Goal: Task Accomplishment & Management: Complete application form

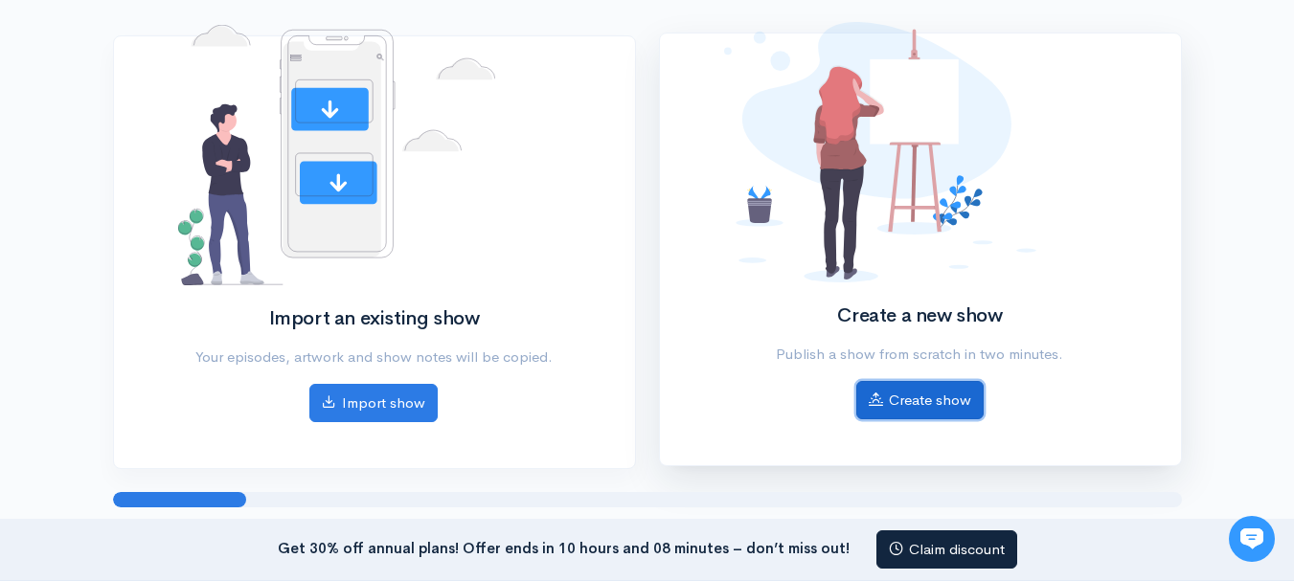
click at [922, 402] on link "Create show" at bounding box center [919, 400] width 127 height 39
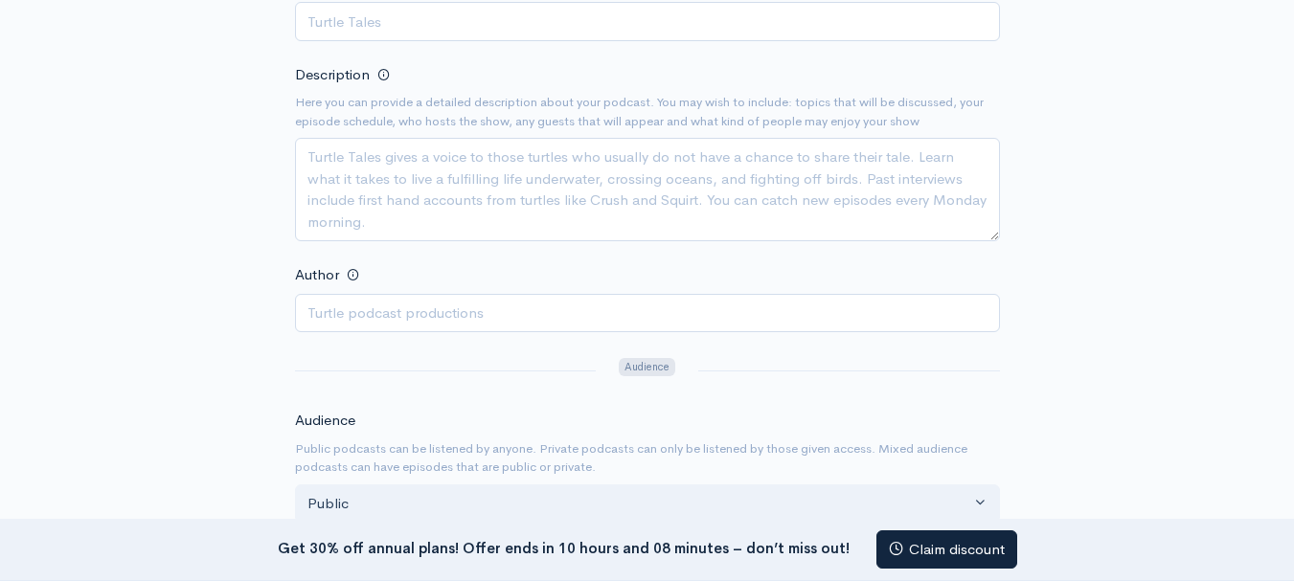
scroll to position [383, 0]
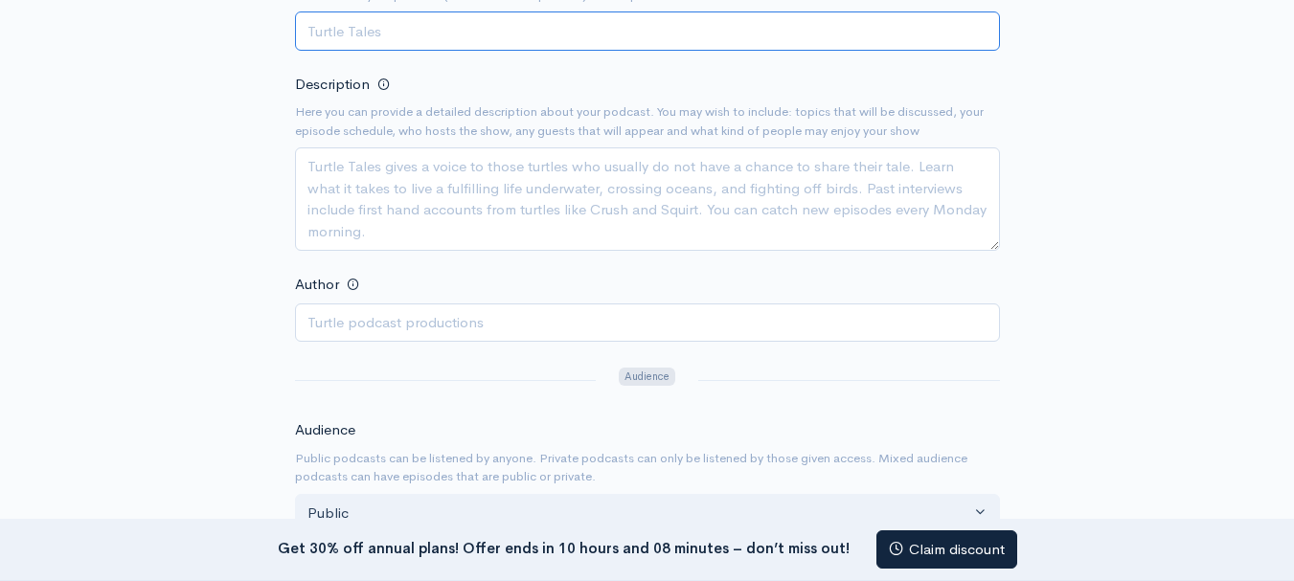
click at [416, 35] on input "Title" at bounding box center [647, 30] width 705 height 39
paste input "What is Music?"
type input "What is Music?"
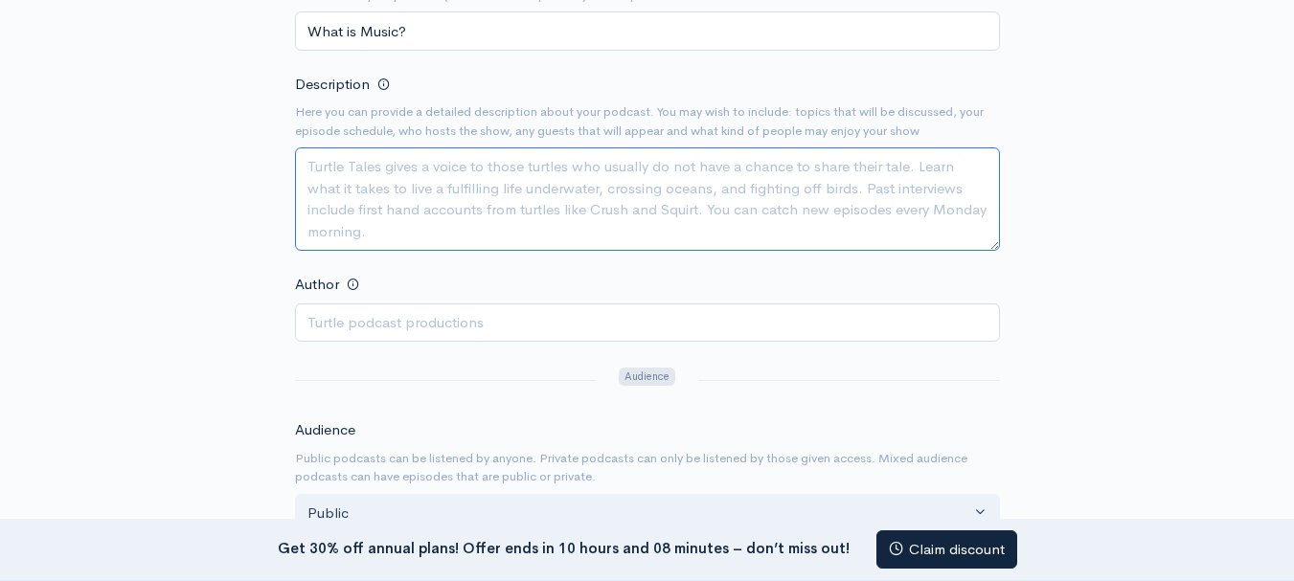
click at [374, 187] on textarea "Description" at bounding box center [647, 199] width 705 height 103
paste textarea "Music is the art of arranging sounds—through voice, instruments, or digital mea…"
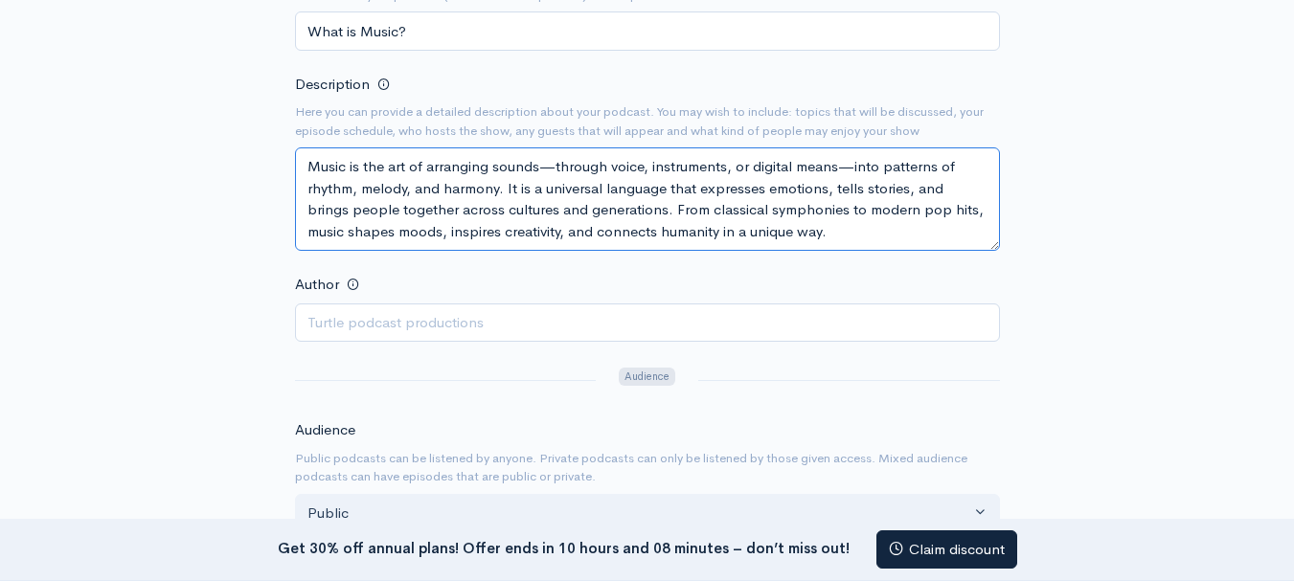
type textarea "Music is the art of arranging sounds—through voice, instruments, or digital mea…"
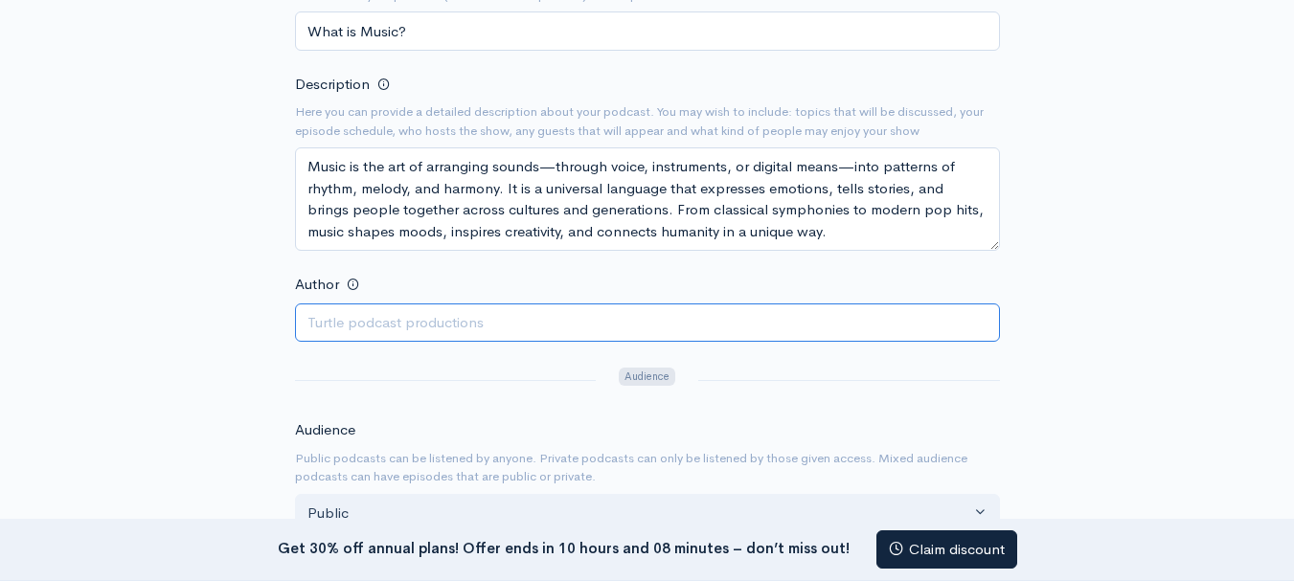
click at [374, 333] on input "Author" at bounding box center [647, 323] width 705 height 39
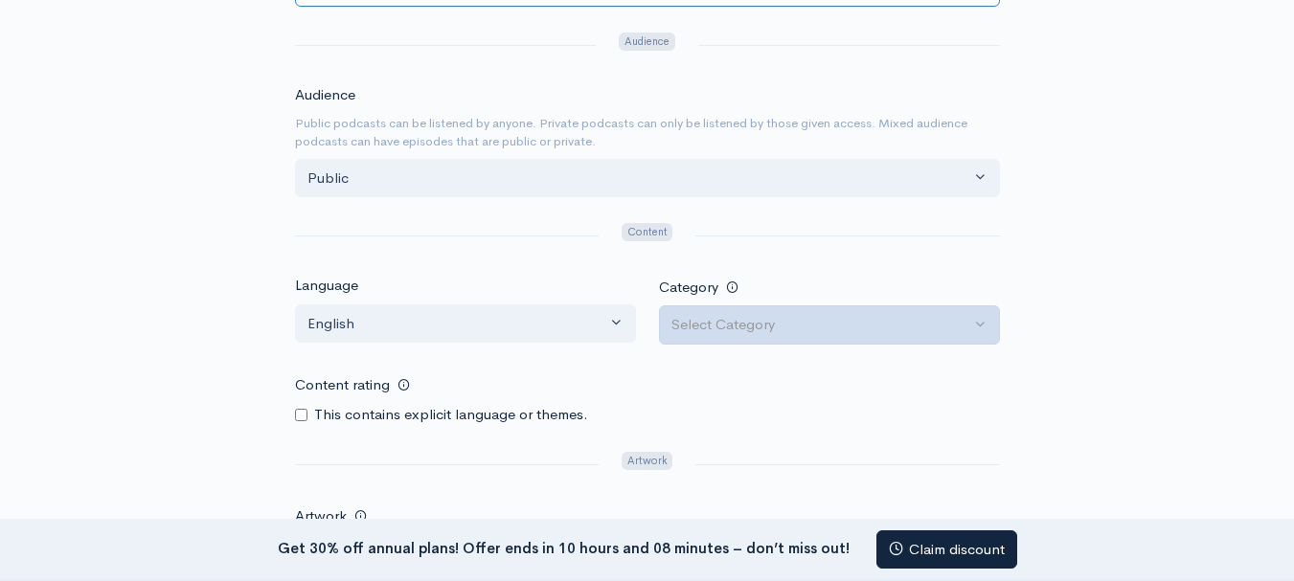
scroll to position [862, 0]
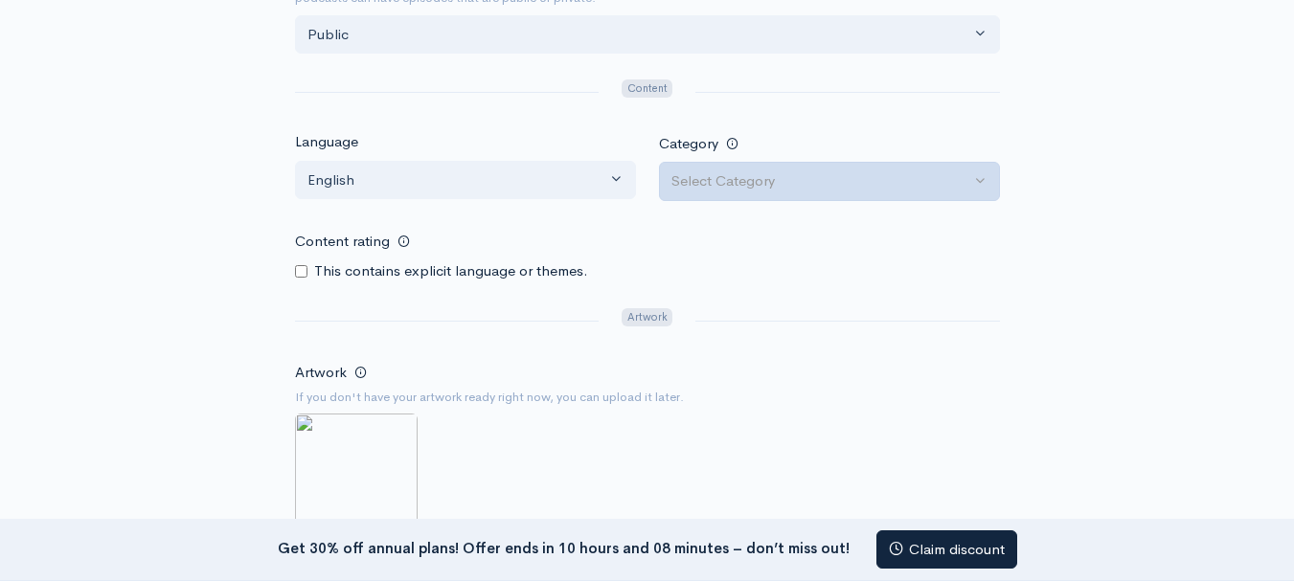
type input "[PERSON_NAME]"
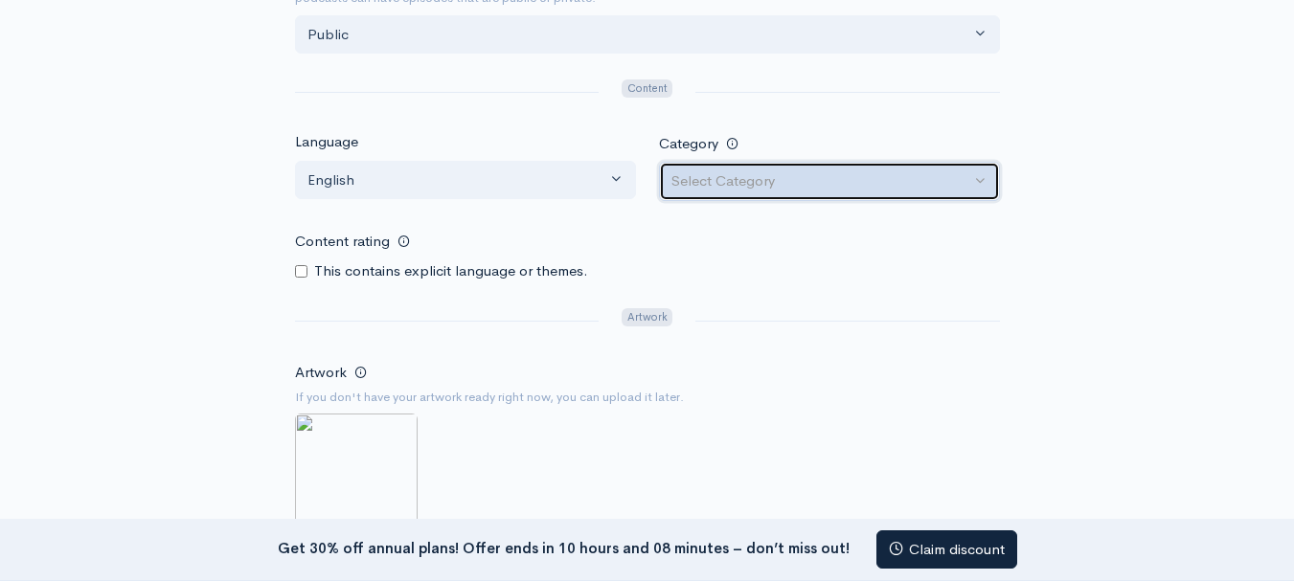
click at [814, 173] on div "Select Category" at bounding box center [820, 182] width 299 height 22
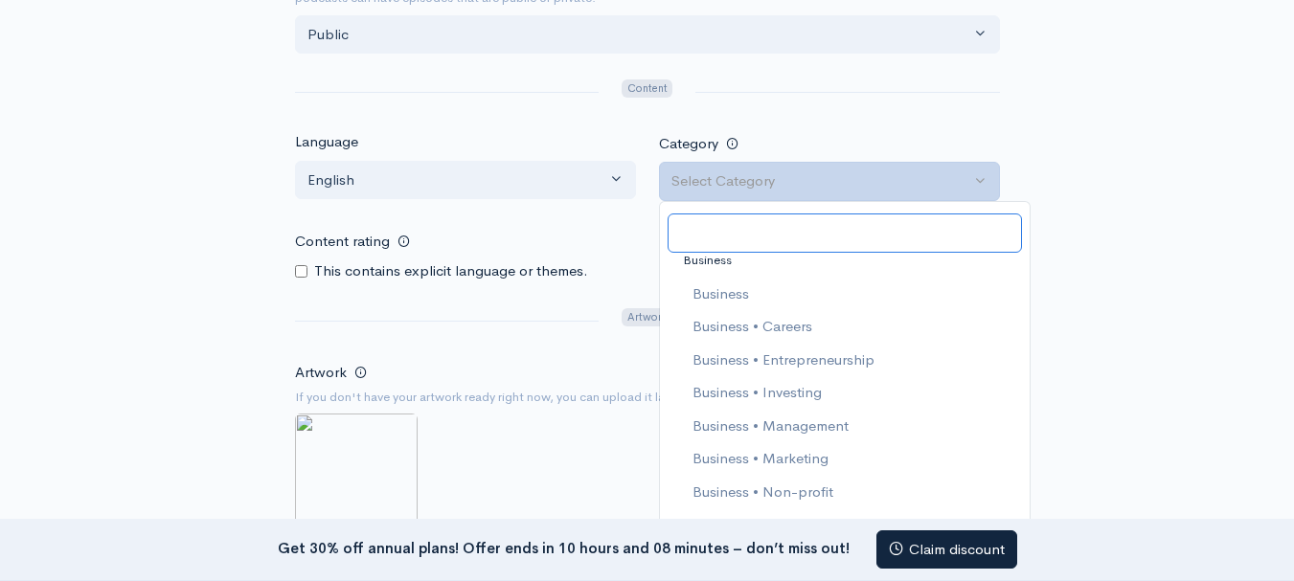
scroll to position [383, 0]
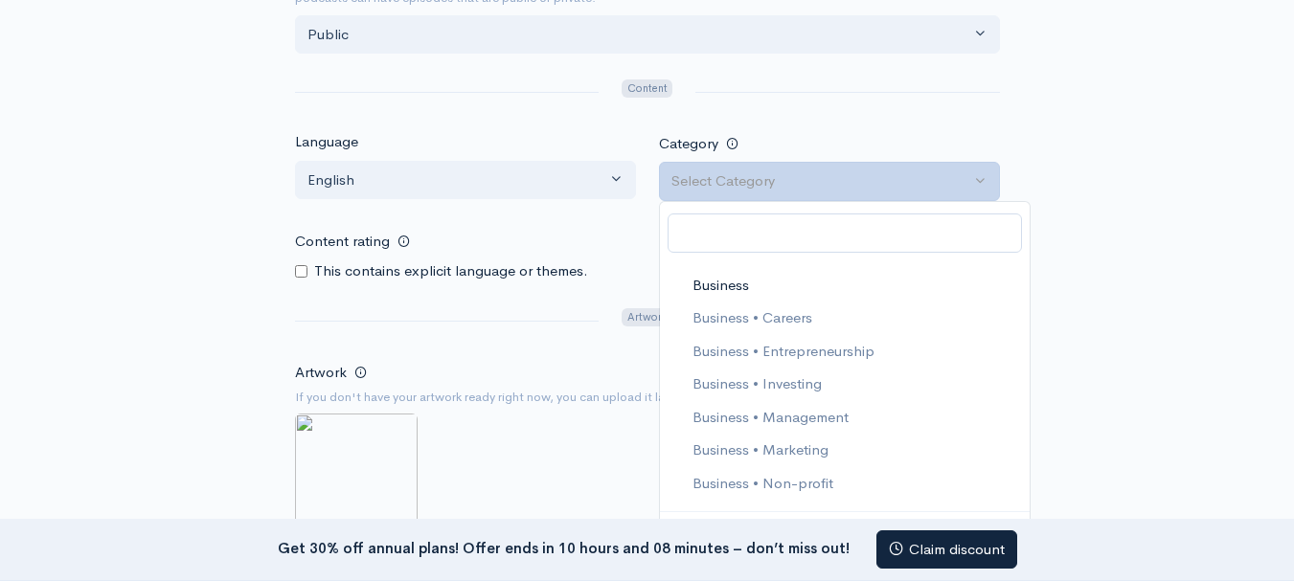
click at [726, 279] on span "Business" at bounding box center [720, 286] width 57 height 22
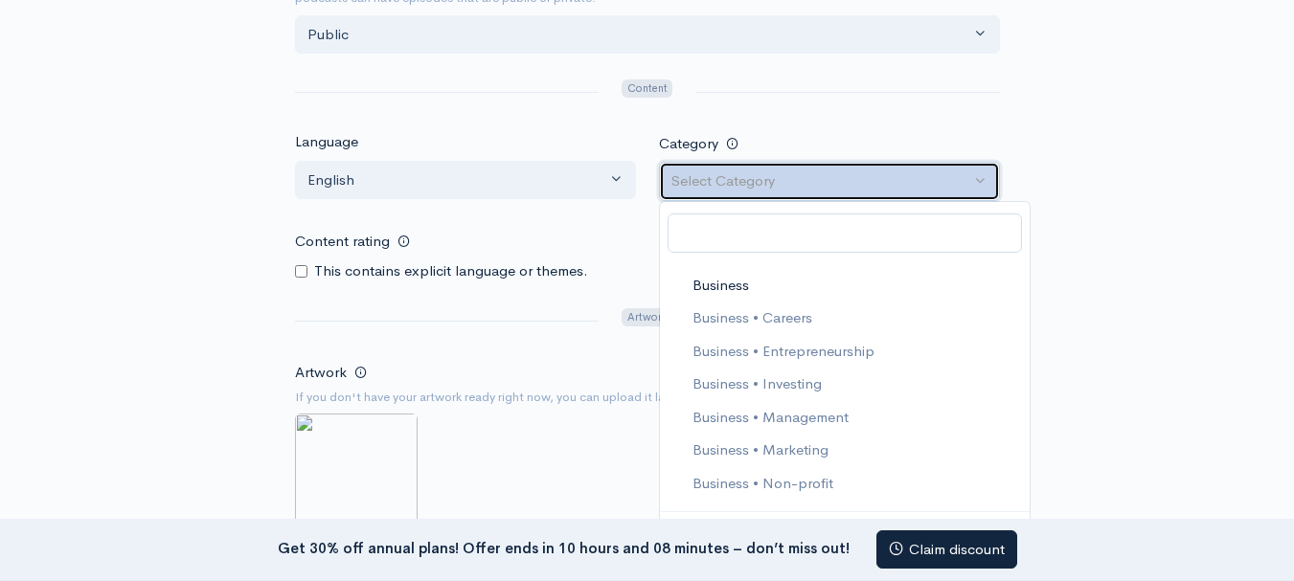
select select "Business"
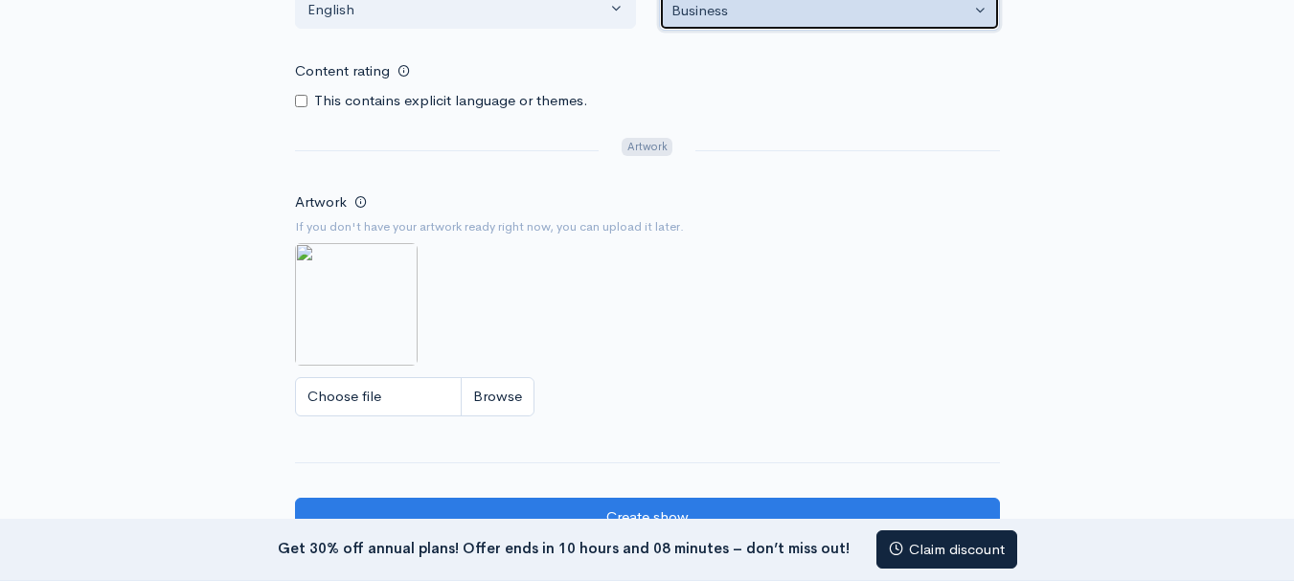
scroll to position [1054, 0]
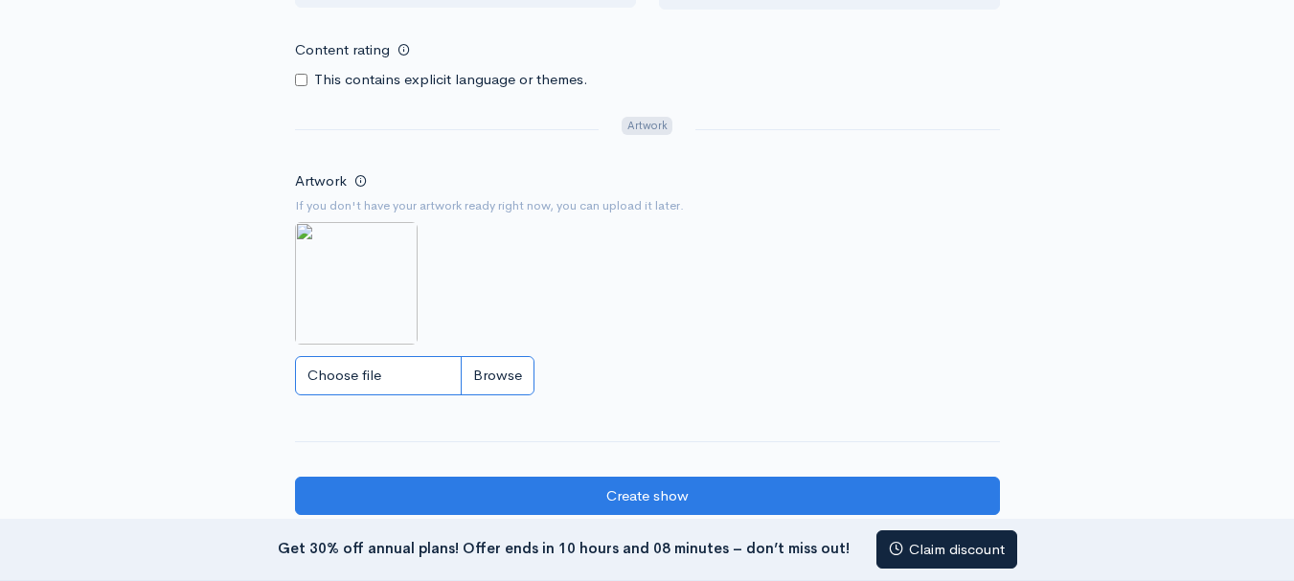
click at [355, 375] on input "Choose file" at bounding box center [414, 375] width 239 height 39
type input "C:\fakepath\Faisal bhatti 2.jpg"
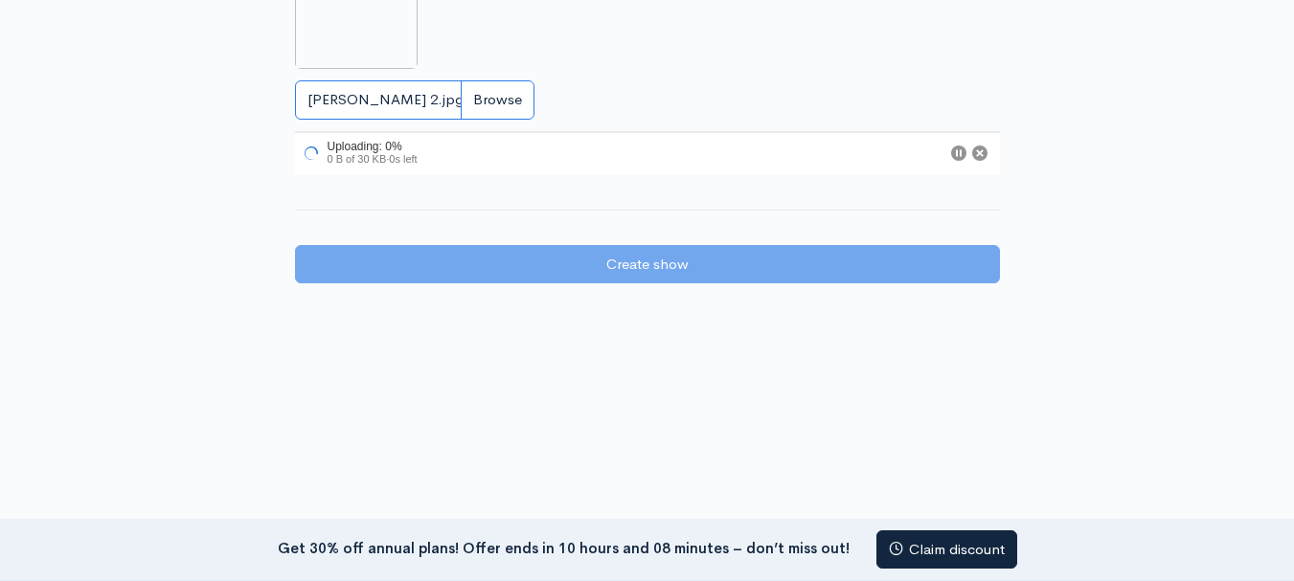
scroll to position [1341, 0]
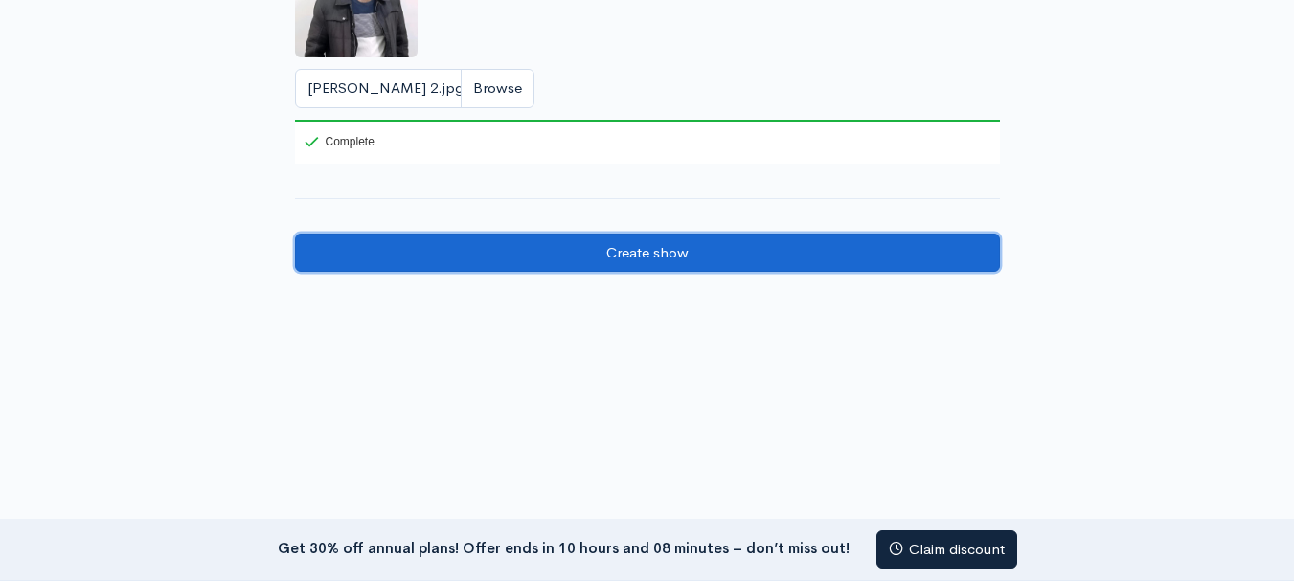
click at [673, 261] on input "Create show" at bounding box center [647, 253] width 705 height 39
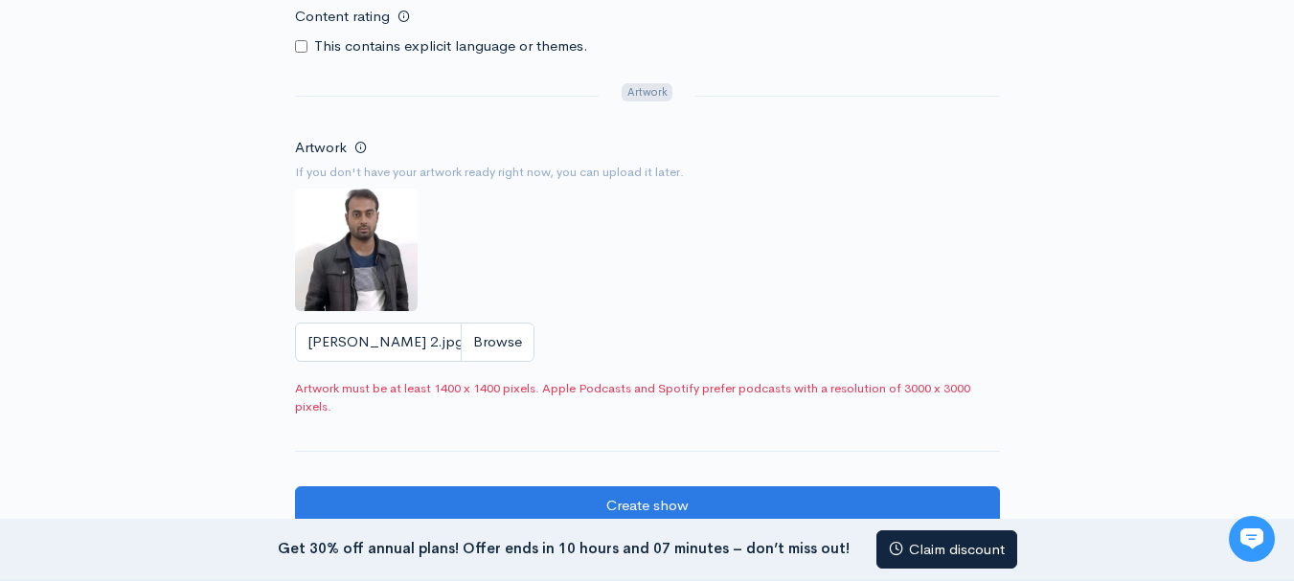
scroll to position [1149, 0]
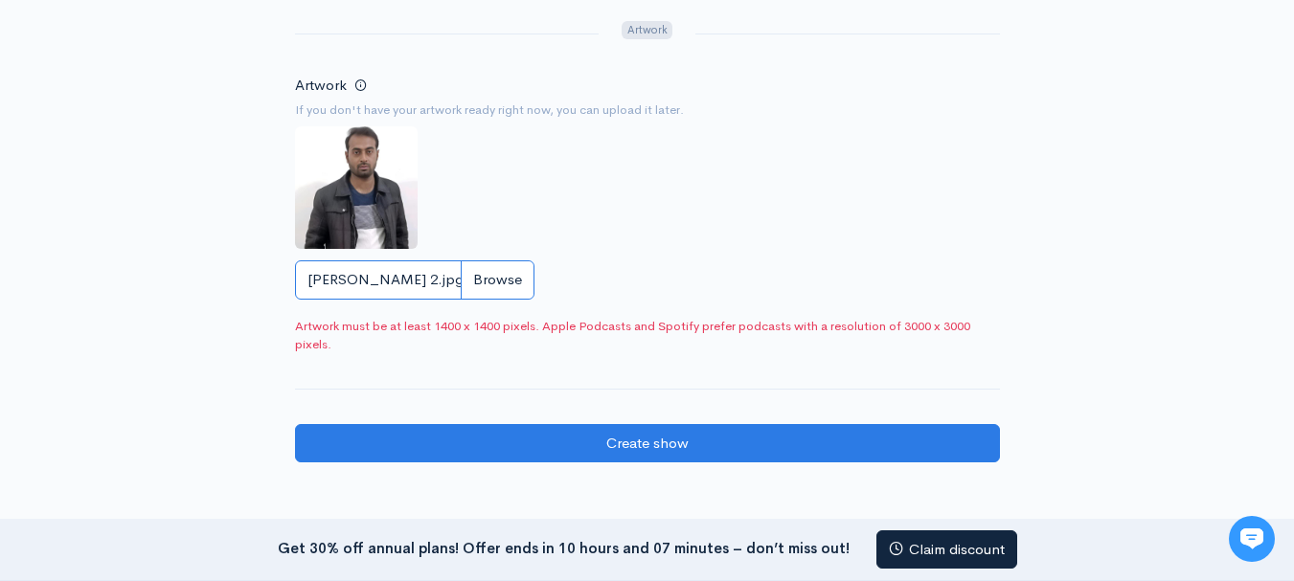
click at [487, 281] on input "Faisal bhatti 2.jpg" at bounding box center [414, 280] width 239 height 39
type input "C:\fakepath\image.png"
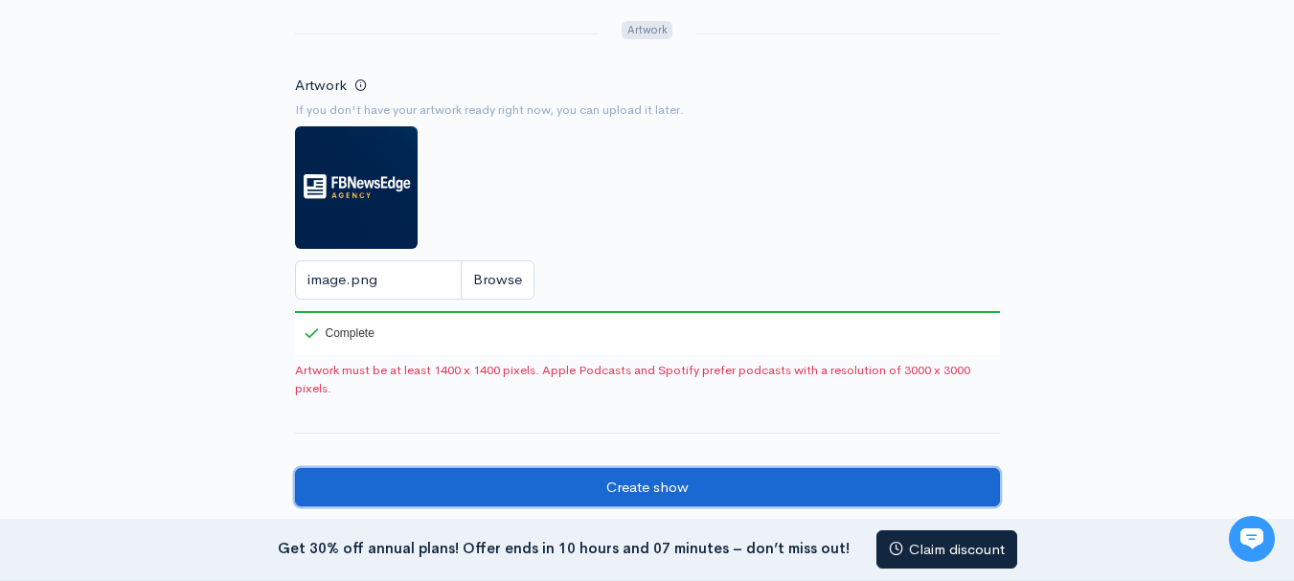
click at [619, 487] on input "Create show" at bounding box center [647, 487] width 705 height 39
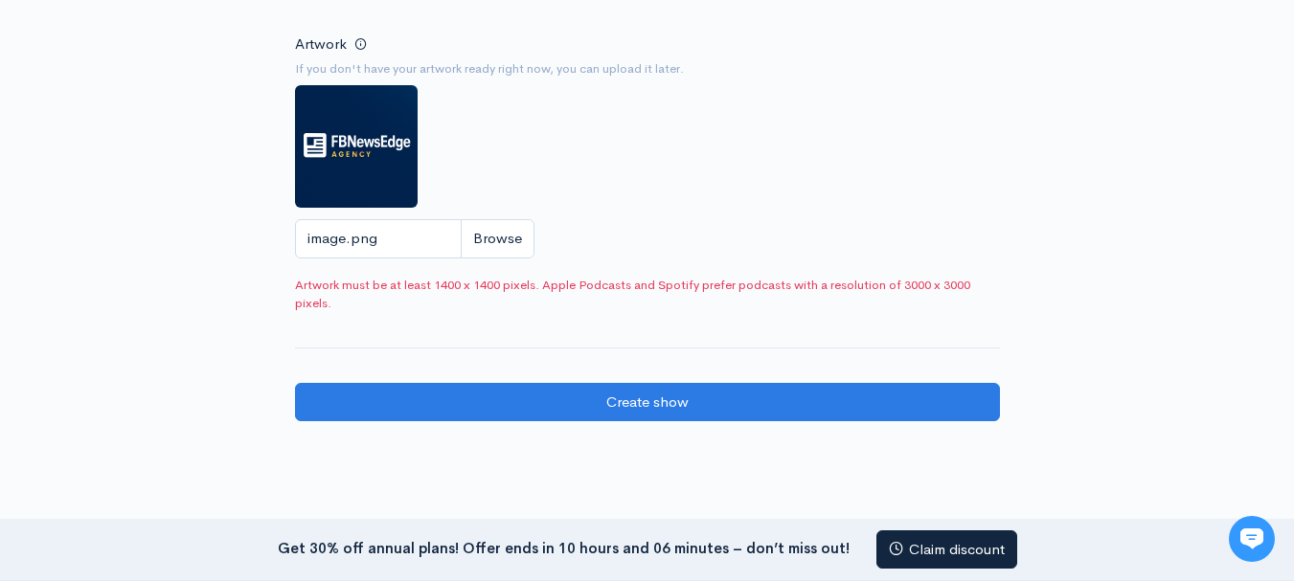
scroll to position [1245, 0]
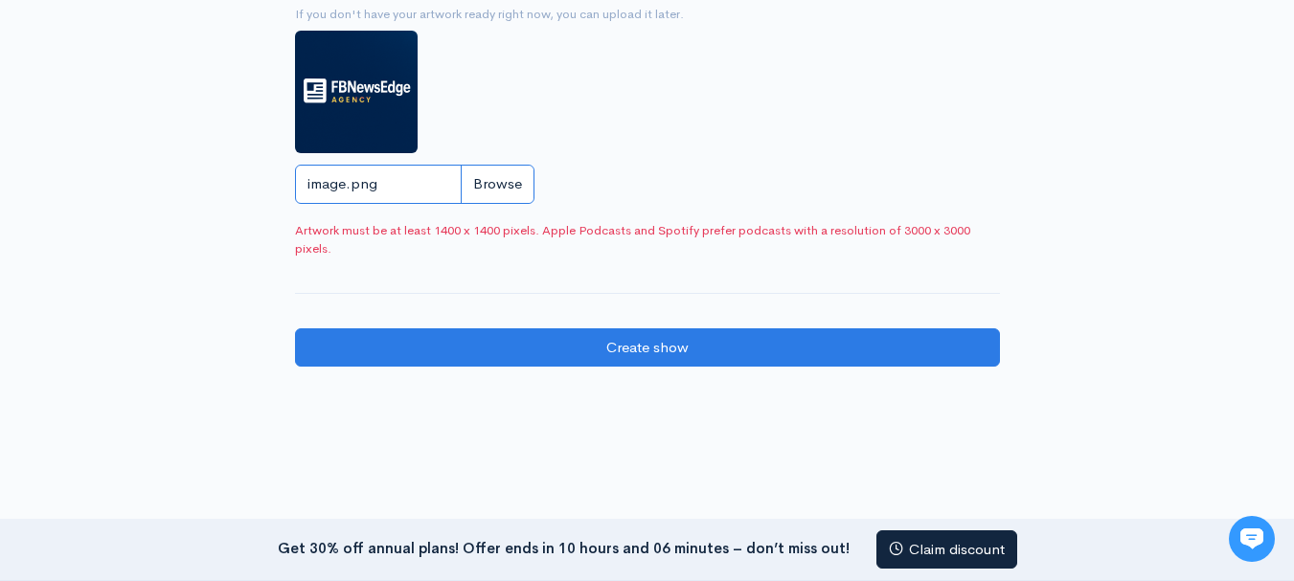
click at [480, 187] on input "image.png" at bounding box center [414, 184] width 239 height 39
type input "C:\fakepath\Faisal bhatti 1.jpg"
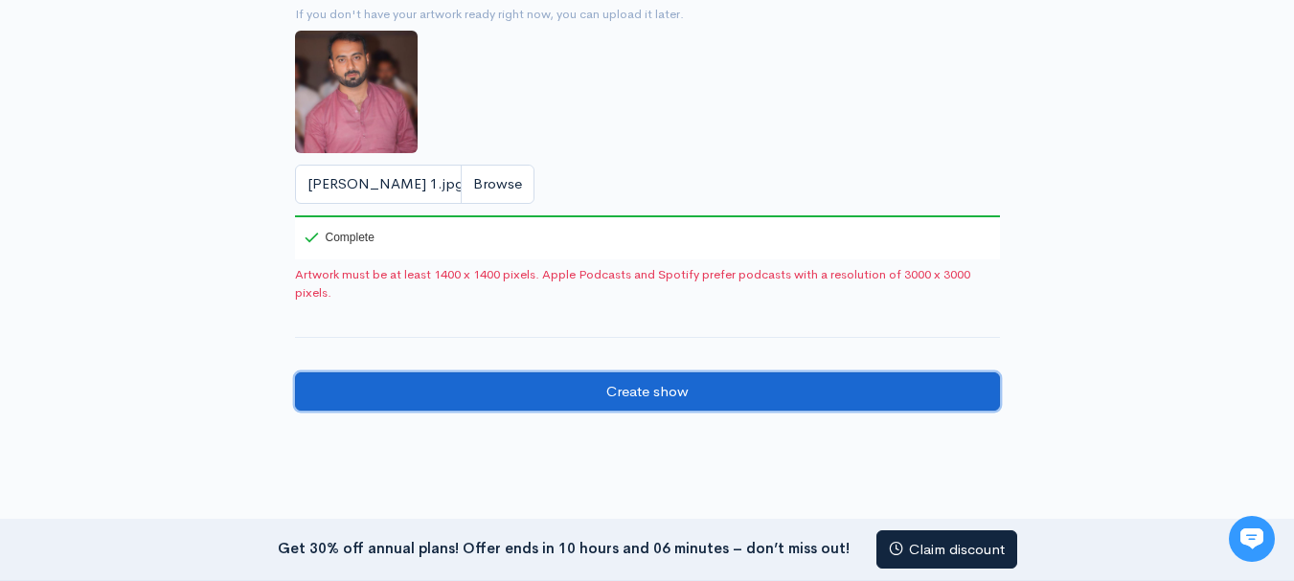
click at [574, 392] on input "Create show" at bounding box center [647, 392] width 705 height 39
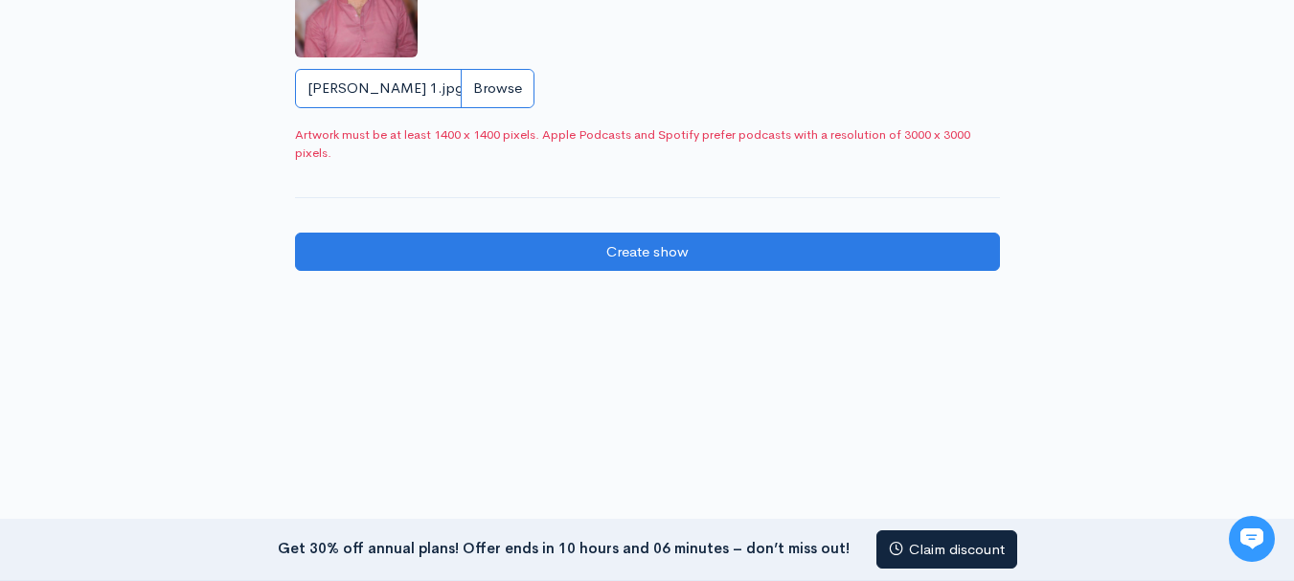
scroll to position [1341, 0]
click at [500, 86] on input "Faisal bhatti 1.jpg" at bounding box center [414, 88] width 239 height 39
type input "C:\fakepath\212.jpg"
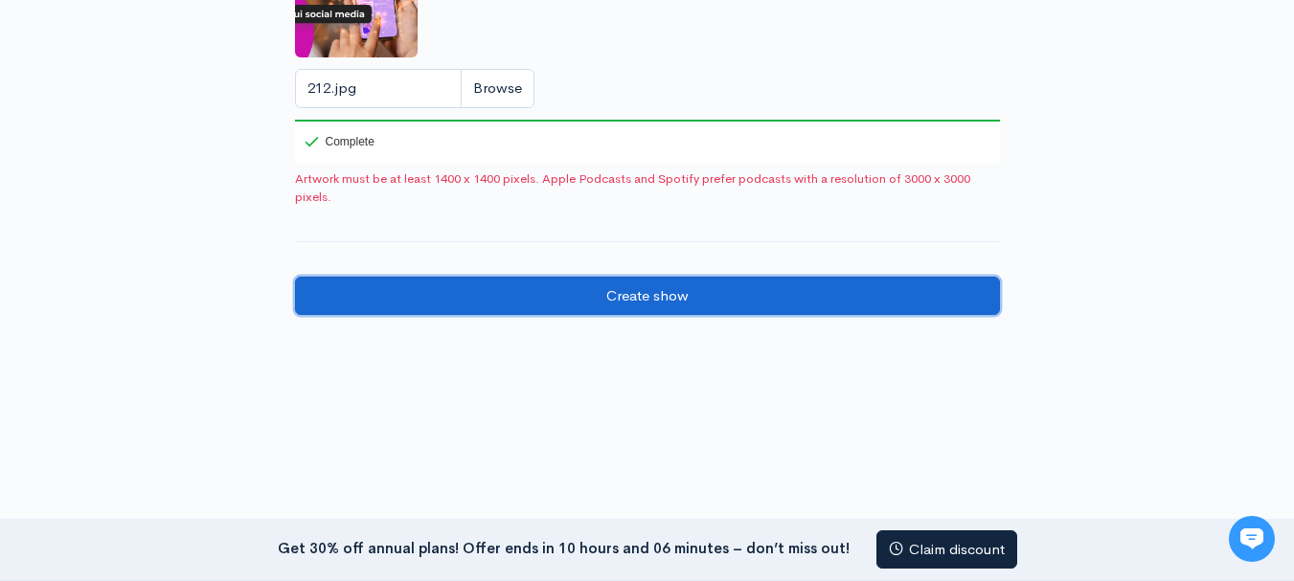
click at [600, 310] on input "Create show" at bounding box center [647, 296] width 705 height 39
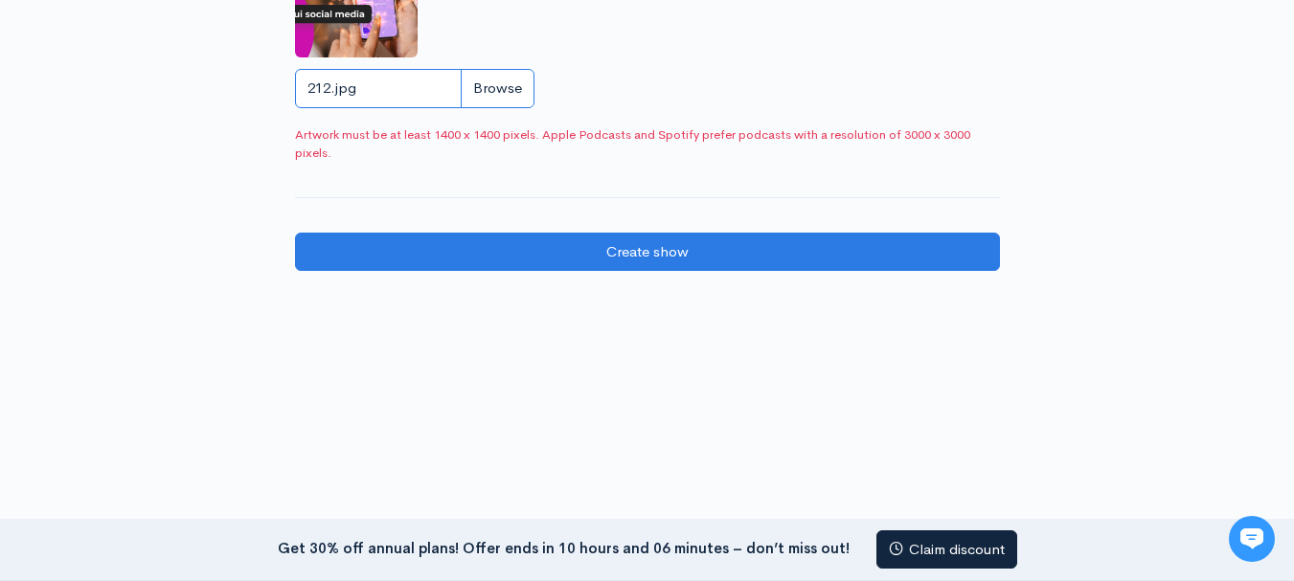
type input "C:\fakepath\207.jpg"
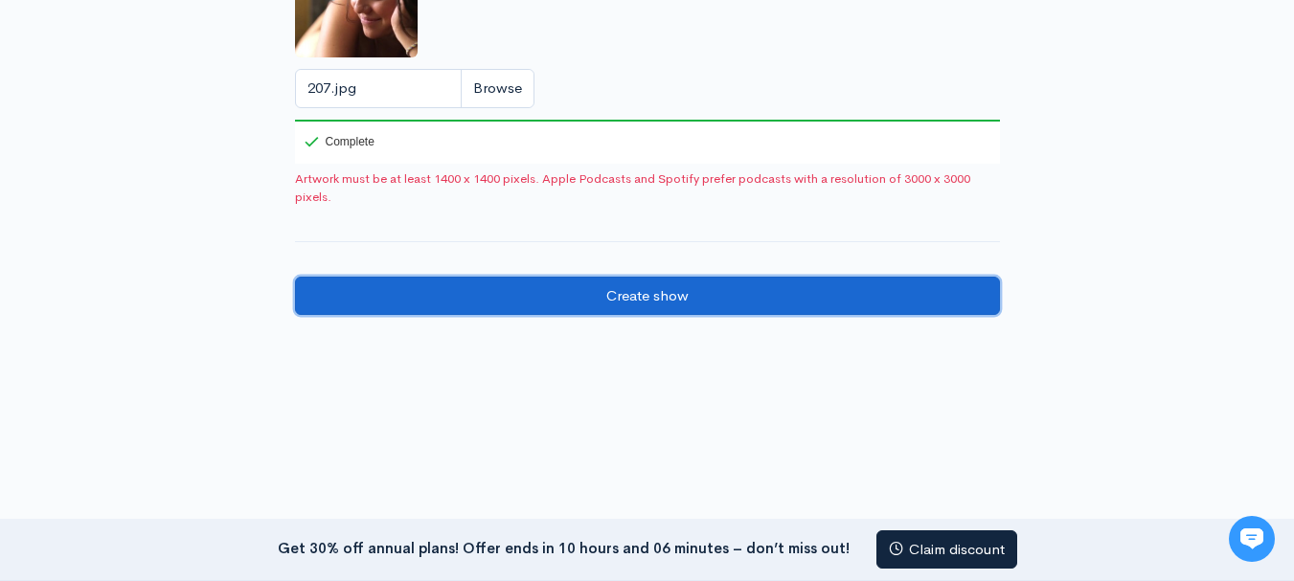
click at [723, 302] on input "Create show" at bounding box center [647, 296] width 705 height 39
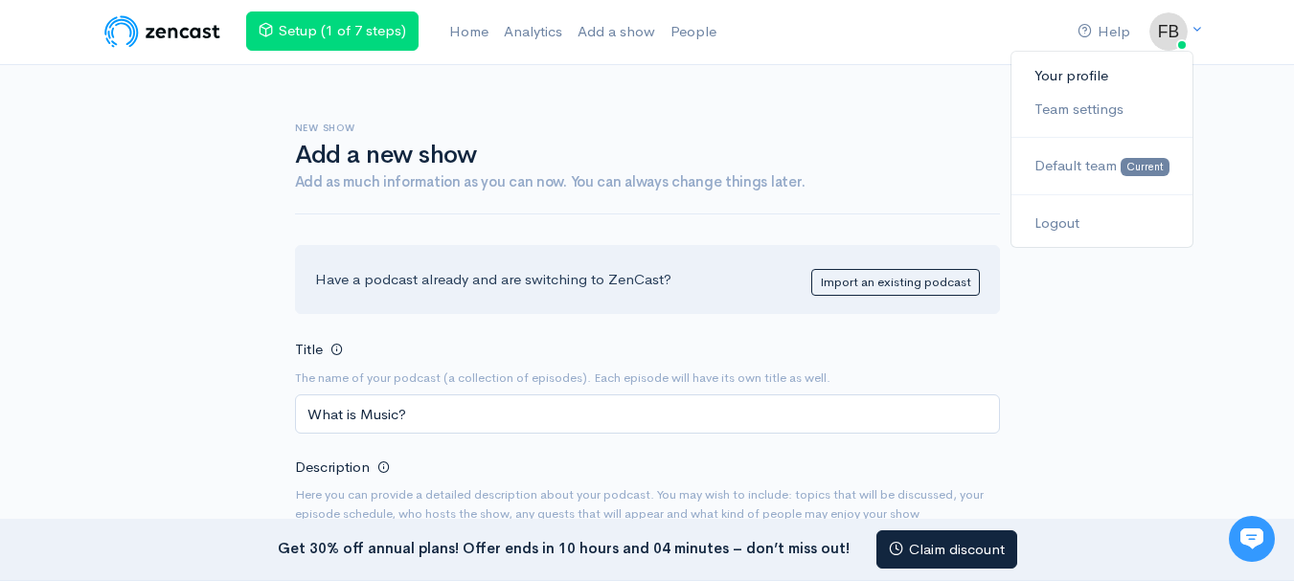
click at [1080, 79] on link "Your profile" at bounding box center [1102, 76] width 180 height 34
